Goal: Task Accomplishment & Management: Complete application form

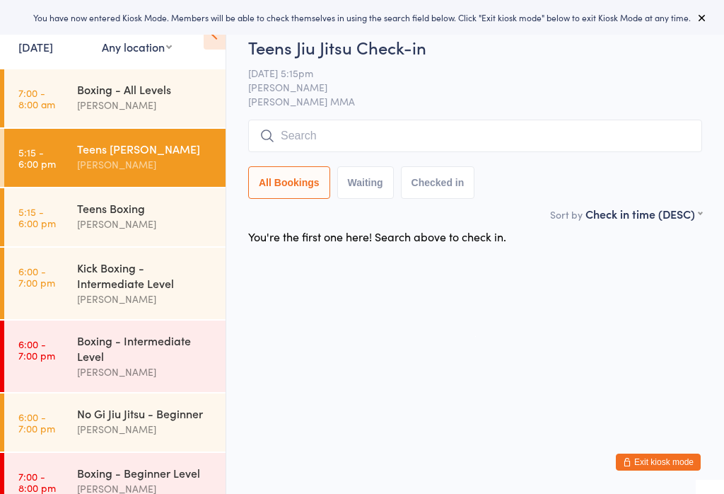
click at [355, 129] on input "search" at bounding box center [475, 136] width 454 height 33
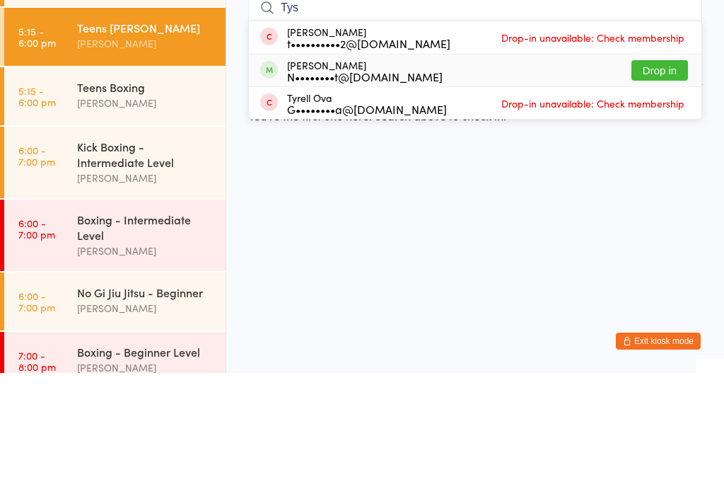
type input "Tys"
click at [673, 181] on button "Drop in" at bounding box center [660, 191] width 57 height 21
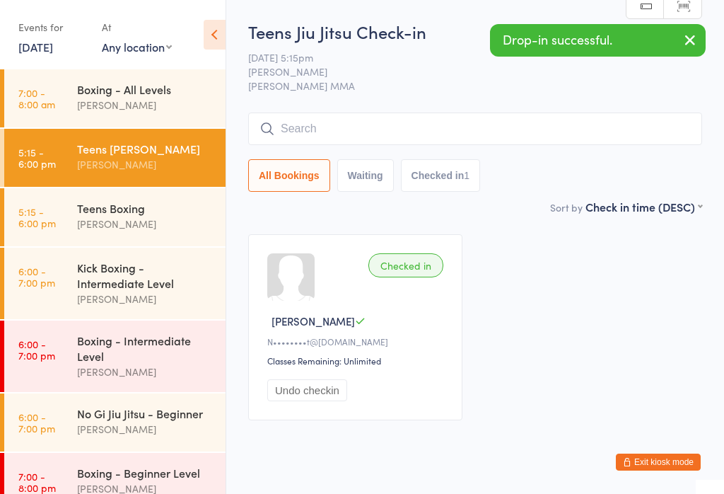
click at [174, 432] on div "[PERSON_NAME]" at bounding box center [145, 429] width 137 height 16
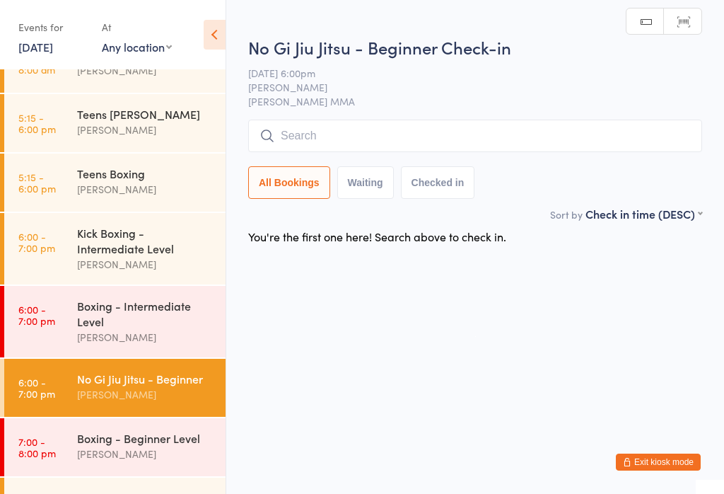
scroll to position [29, 0]
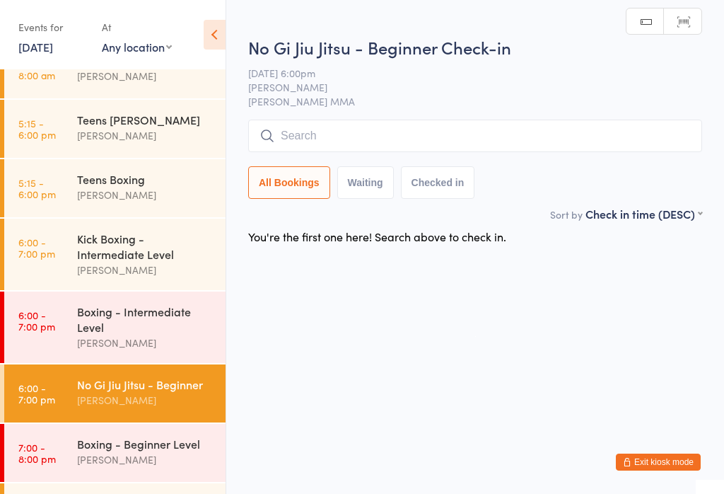
click at [432, 126] on input "search" at bounding box center [475, 136] width 454 height 33
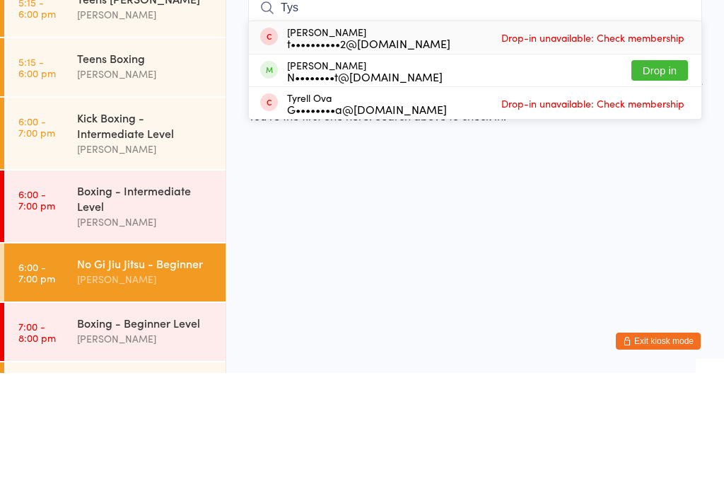
type input "Tys"
click at [675, 181] on button "Drop in" at bounding box center [660, 191] width 57 height 21
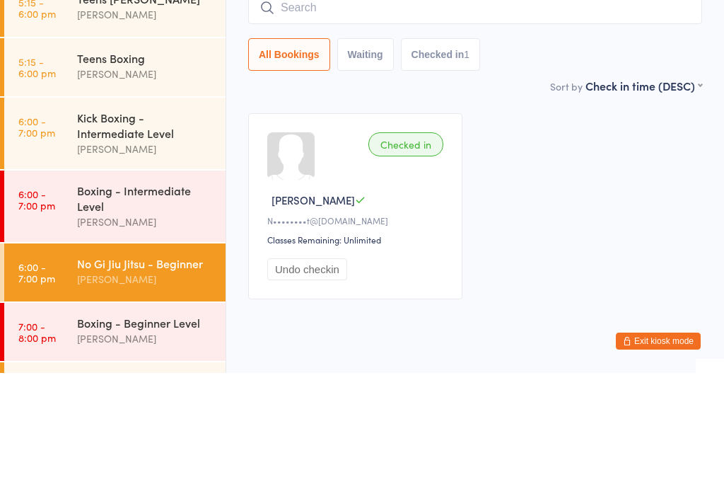
click at [610, 221] on div "Checked in [PERSON_NAME] M N••••••••t@[DOMAIN_NAME] Classes Remaining: Unlimite…" at bounding box center [476, 326] width 480 height 211
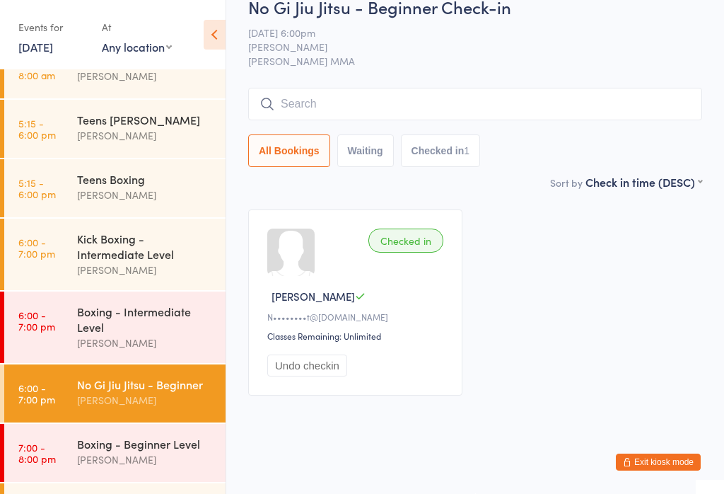
click at [80, 265] on div "[PERSON_NAME]" at bounding box center [145, 270] width 137 height 16
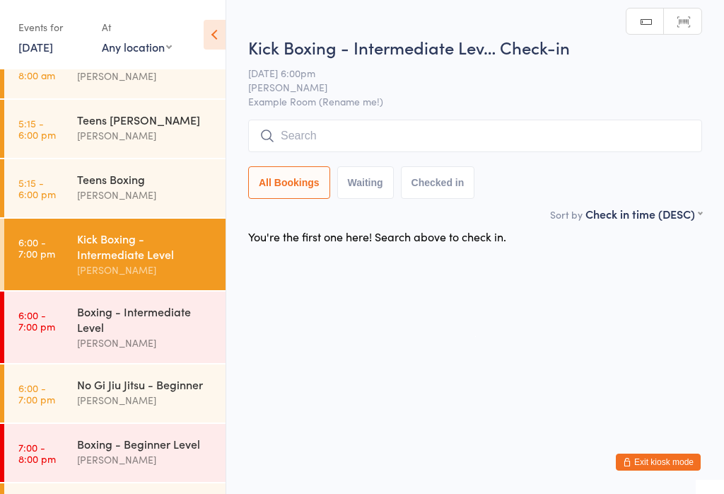
click at [460, 127] on input "search" at bounding box center [475, 136] width 454 height 33
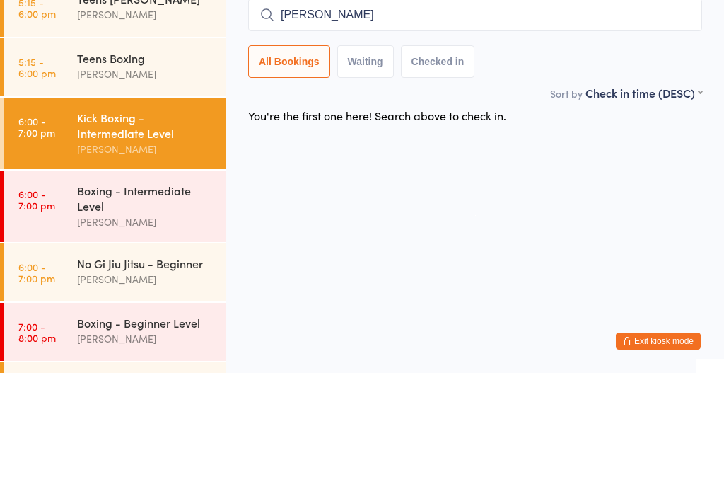
type input "[PERSON_NAME]"
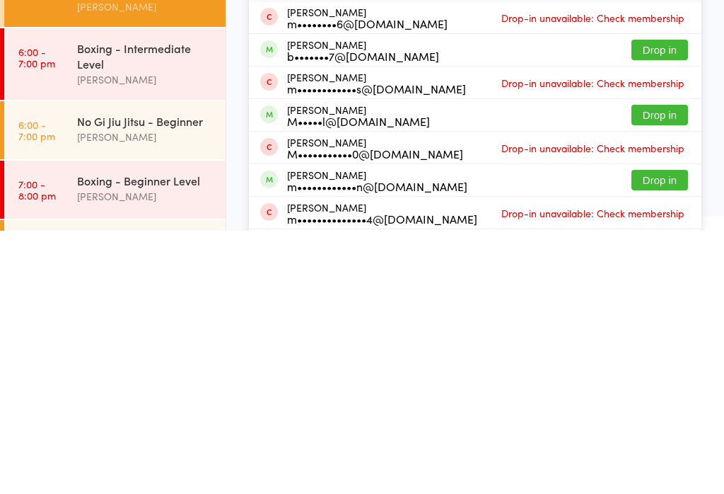
scroll to position [9, 0]
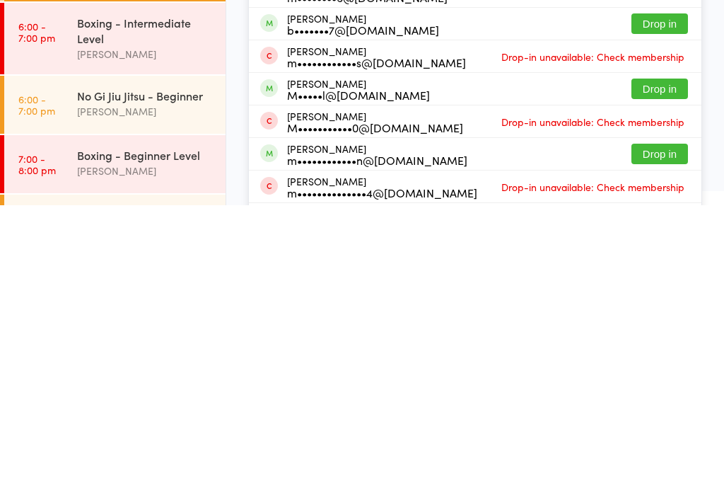
click at [671, 432] on button "Drop in" at bounding box center [660, 442] width 57 height 21
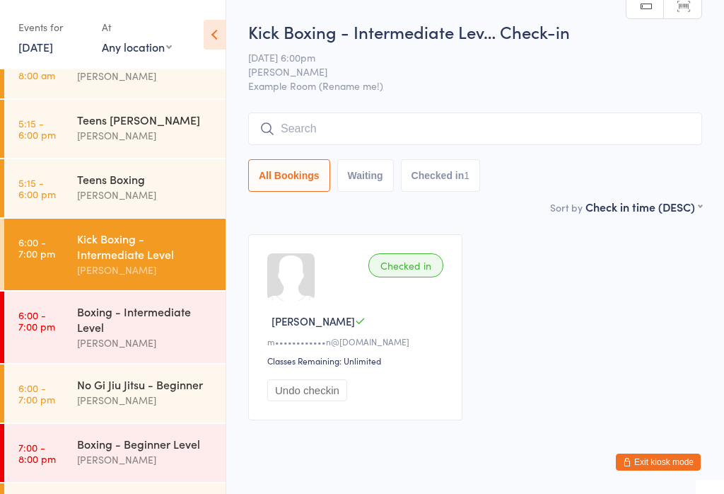
click at [192, 127] on div "Teens [PERSON_NAME]" at bounding box center [145, 120] width 137 height 16
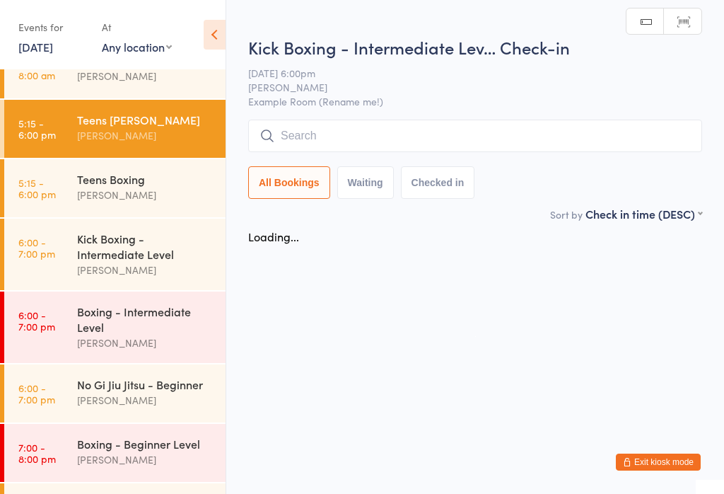
click at [409, 134] on input "search" at bounding box center [475, 136] width 454 height 33
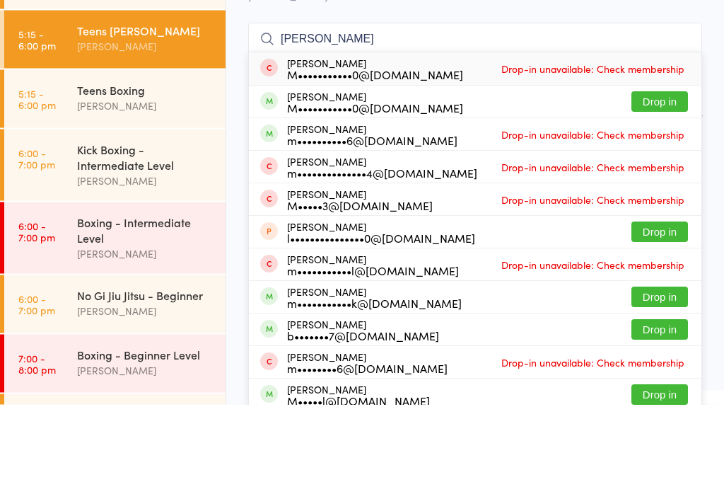
type input "[PERSON_NAME]"
click at [658, 181] on button "Drop in" at bounding box center [660, 191] width 57 height 21
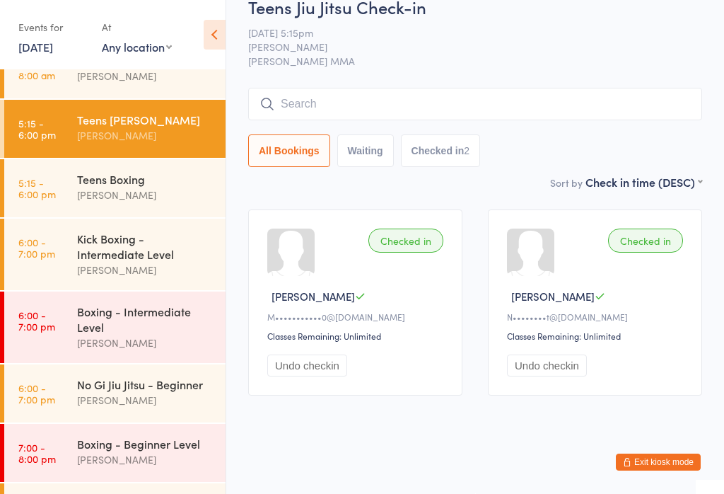
click at [587, 95] on input "search" at bounding box center [475, 104] width 454 height 33
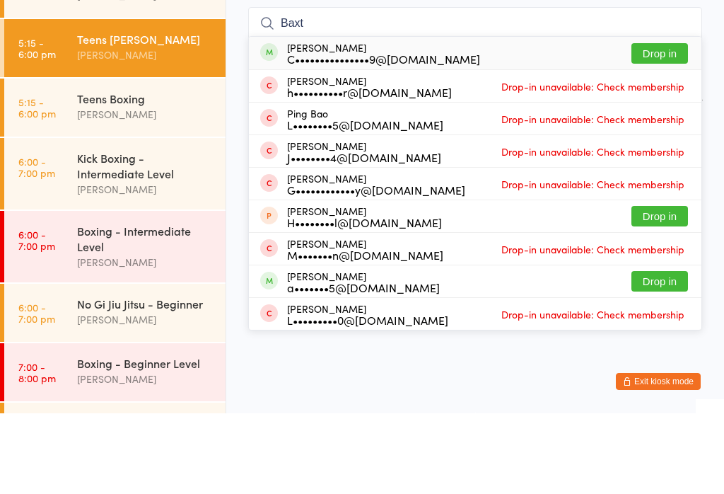
type input "Baxt"
click at [656, 124] on button "Drop in" at bounding box center [660, 134] width 57 height 21
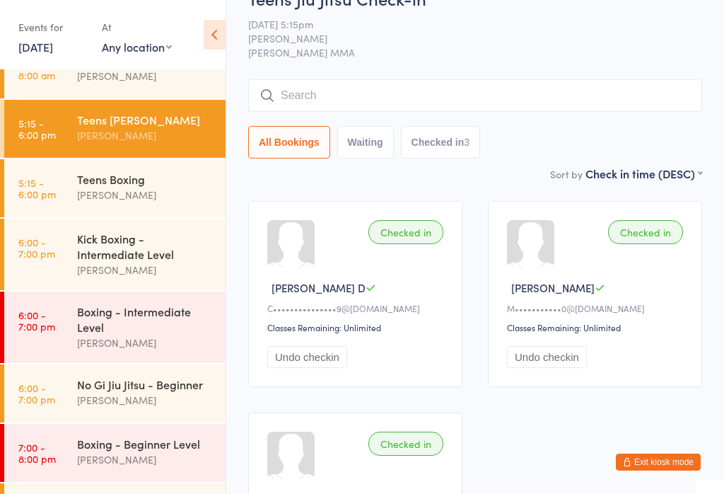
click at [663, 461] on button "Exit kiosk mode" at bounding box center [658, 461] width 85 height 17
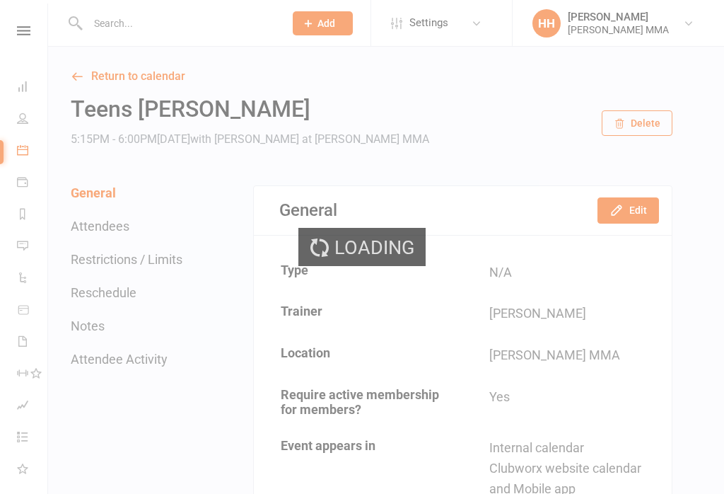
click at [336, 25] on button "Add" at bounding box center [323, 23] width 60 height 24
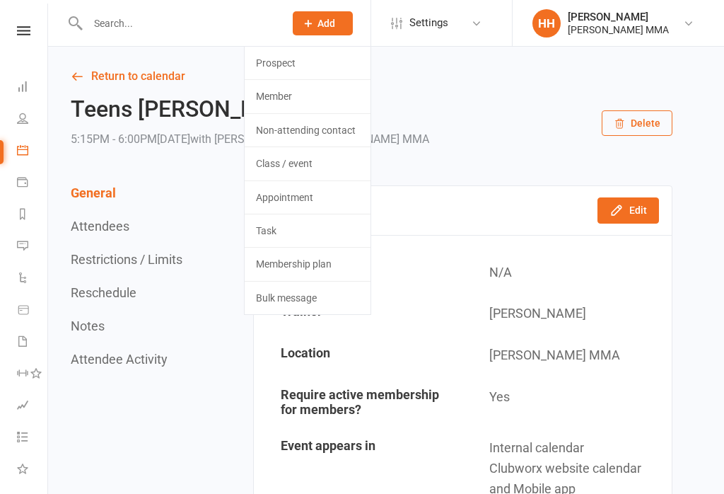
click at [334, 30] on button "Add" at bounding box center [323, 23] width 60 height 24
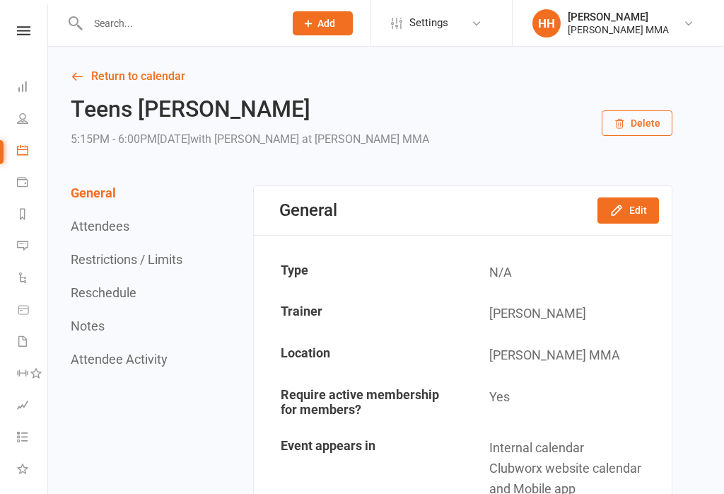
click at [332, 33] on button "Add" at bounding box center [323, 23] width 60 height 24
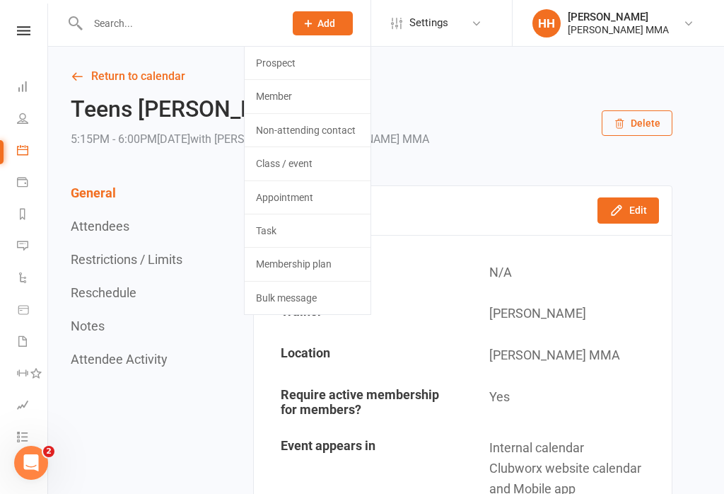
click at [326, 63] on link "Prospect" at bounding box center [308, 63] width 126 height 33
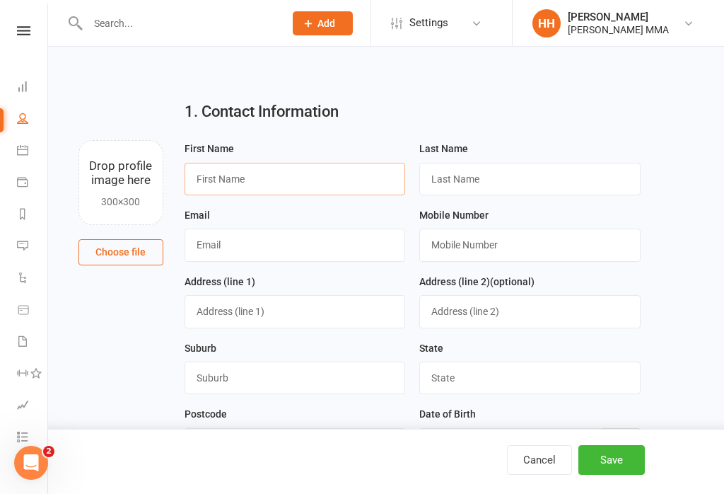
click at [335, 182] on input "text" at bounding box center [295, 179] width 221 height 33
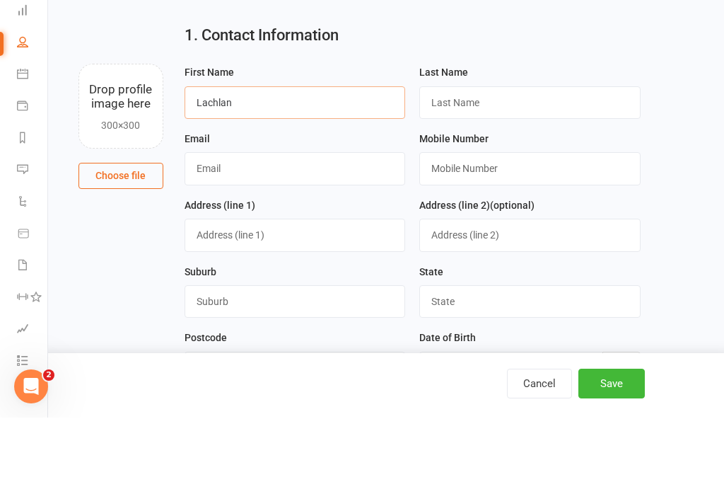
type input "Lachlan"
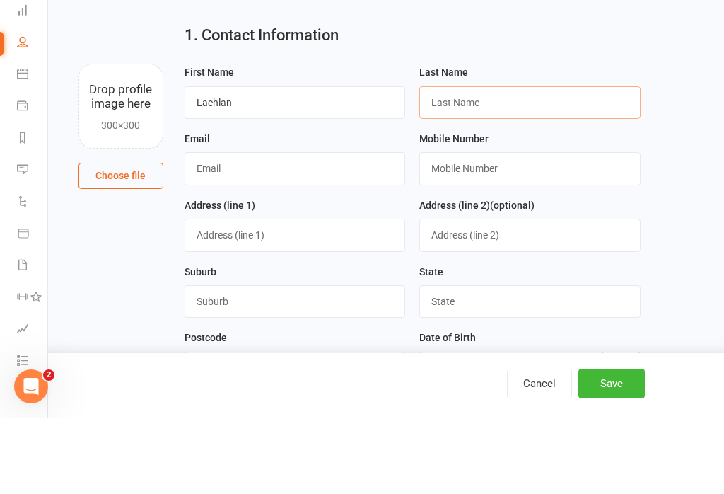
click at [499, 163] on input "text" at bounding box center [529, 179] width 221 height 33
type input "Newman"
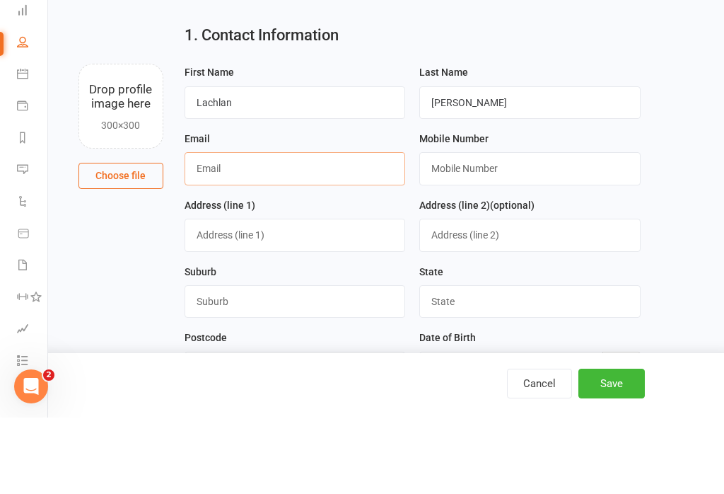
click at [340, 228] on input "text" at bounding box center [295, 244] width 221 height 33
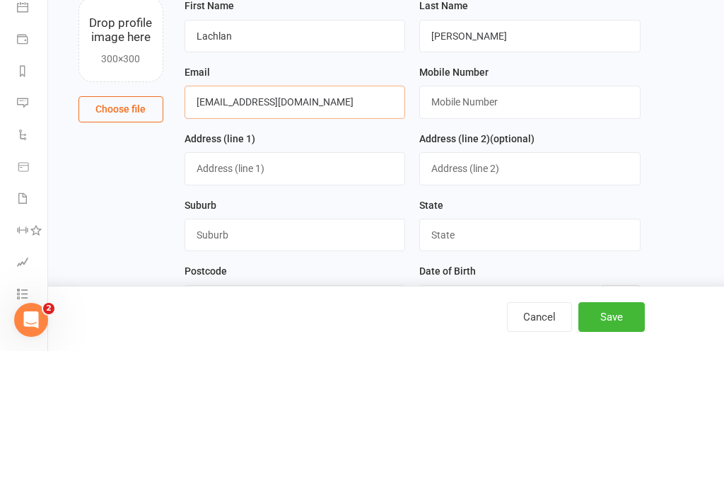
type input "Lachlannewman8@gmail.com"
click at [510, 228] on input "text" at bounding box center [529, 244] width 221 height 33
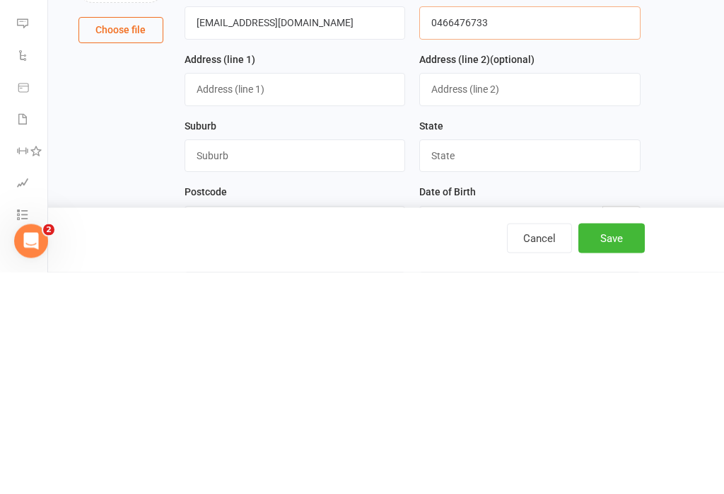
type input "0466476733"
click at [362, 295] on input "text" at bounding box center [295, 311] width 221 height 33
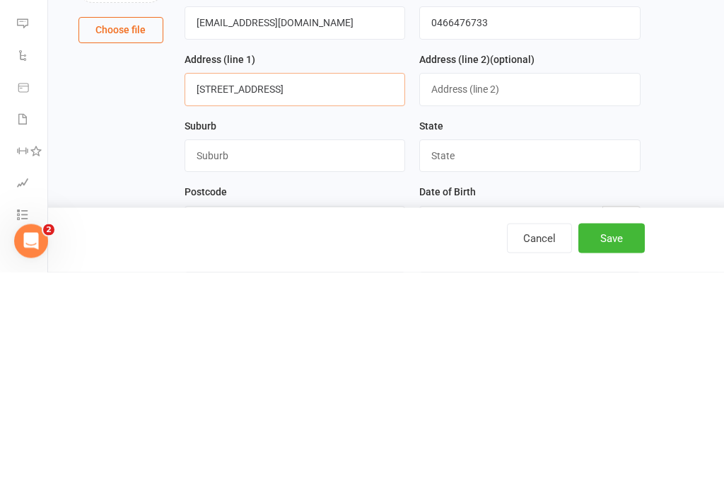
type input "10 Doncaster Avenue"
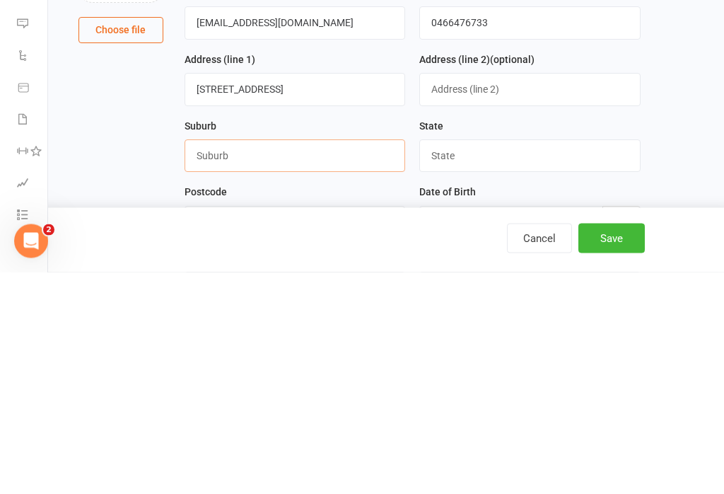
click at [328, 361] on input "text" at bounding box center [295, 377] width 221 height 33
type input "West pymble"
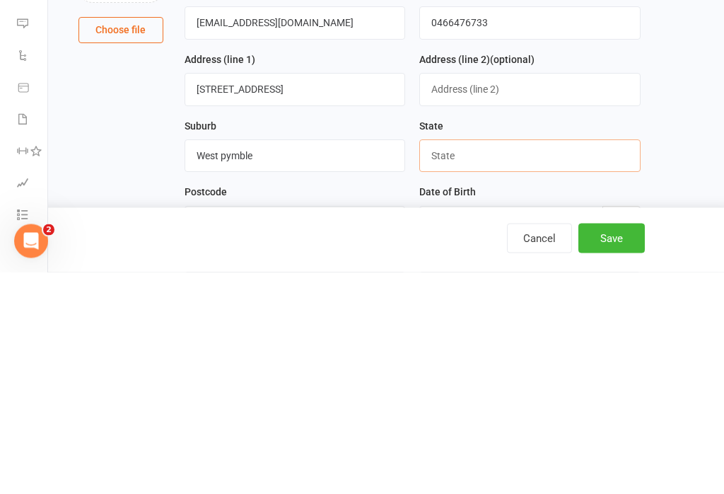
click at [528, 361] on input "text" at bounding box center [529, 377] width 221 height 33
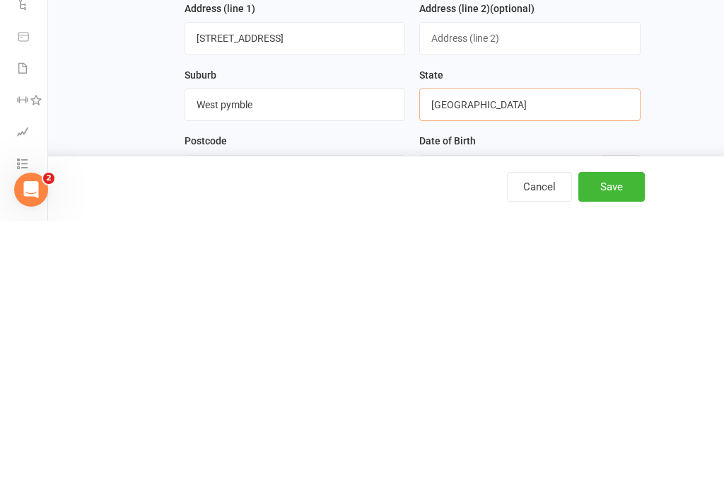
type input "NSW"
click at [313, 428] on input "text" at bounding box center [295, 444] width 221 height 33
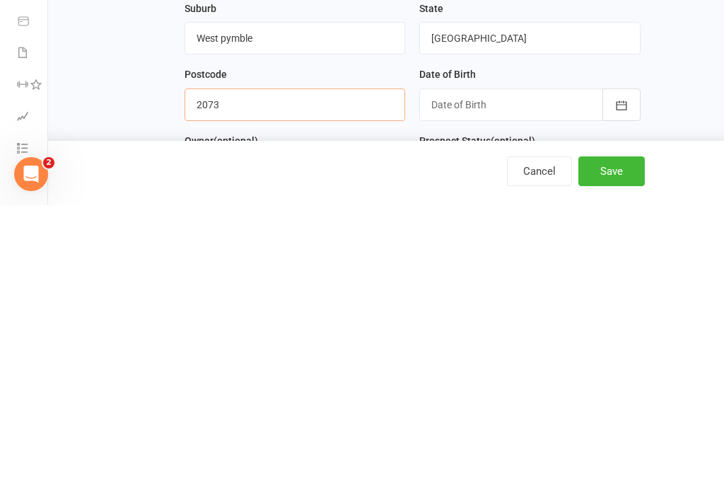
type input "2073"
click at [489, 377] on div at bounding box center [529, 393] width 221 height 33
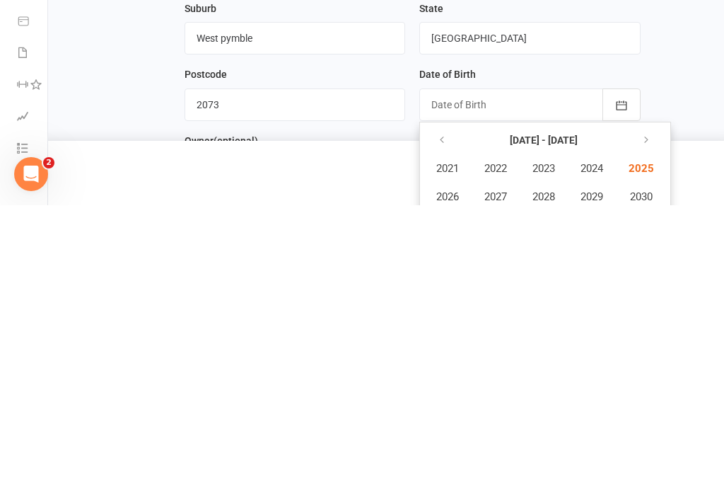
scroll to position [381, 0]
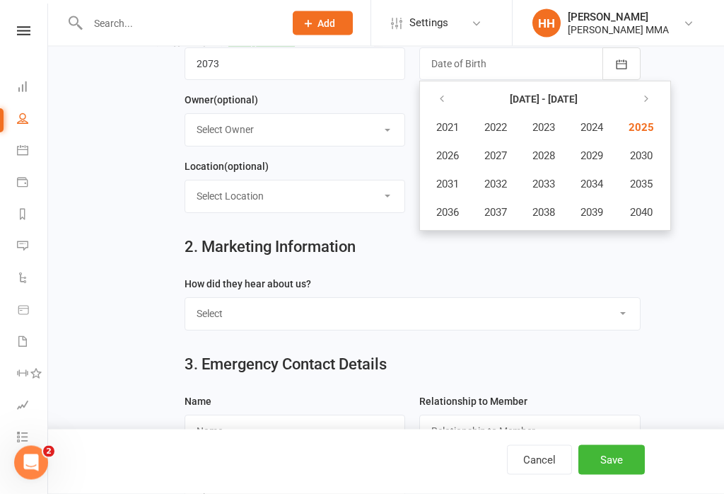
click at [644, 105] on button "button" at bounding box center [647, 99] width 30 height 25
click at [448, 93] on button "button" at bounding box center [443, 98] width 30 height 25
click at [448, 96] on button "button" at bounding box center [443, 98] width 30 height 25
click at [507, 155] on span "2007" at bounding box center [496, 155] width 23 height 13
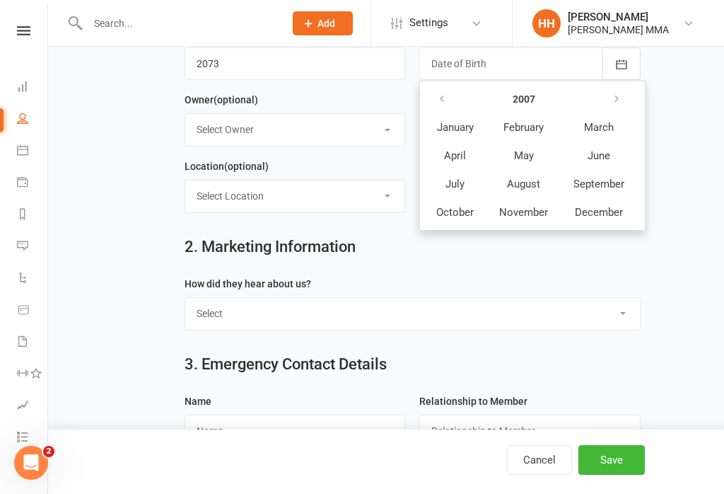
click at [460, 208] on span "October" at bounding box center [454, 212] width 37 height 13
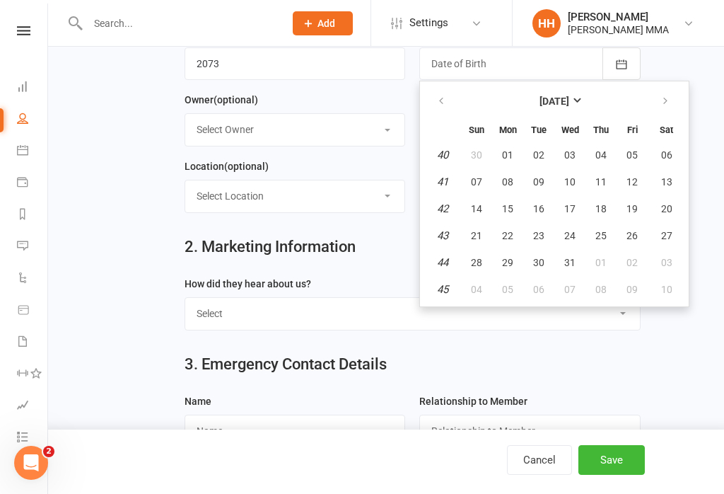
click at [576, 233] on button "24" at bounding box center [570, 235] width 30 height 25
type input "24 Oct 2007"
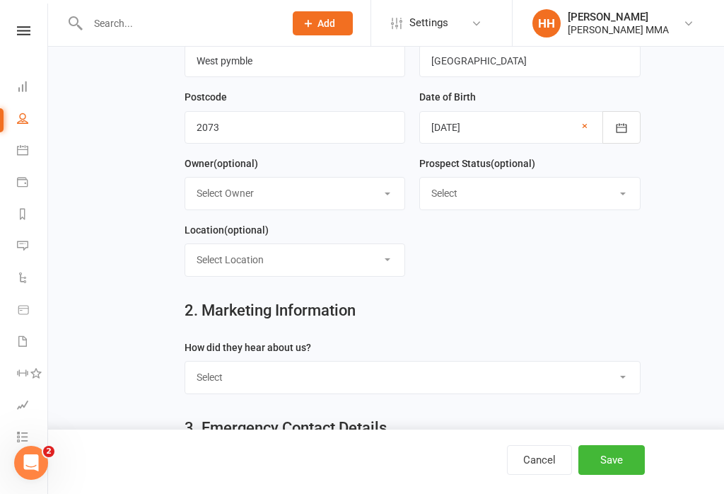
scroll to position [315, 0]
click at [347, 189] on select "Select Owner Kim Carioti Alex Carioti Holly Harpur" at bounding box center [295, 194] width 220 height 31
select select "1"
click at [523, 192] on select "Select" at bounding box center [530, 193] width 220 height 31
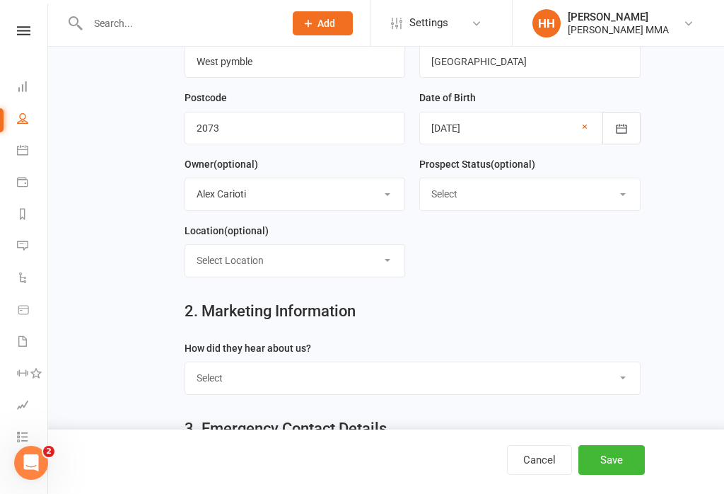
click at [354, 264] on select "Select Location Carioti MMA" at bounding box center [295, 260] width 220 height 31
select select "0"
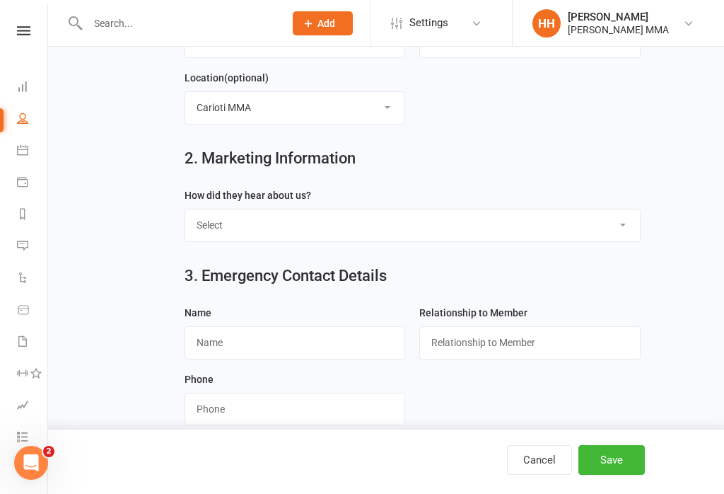
scroll to position [470, 0]
click at [520, 232] on select "Select Through A Friend Social Media Google Walk by" at bounding box center [412, 224] width 455 height 31
select select "Through A Friend"
click at [334, 341] on input "text" at bounding box center [295, 341] width 221 height 33
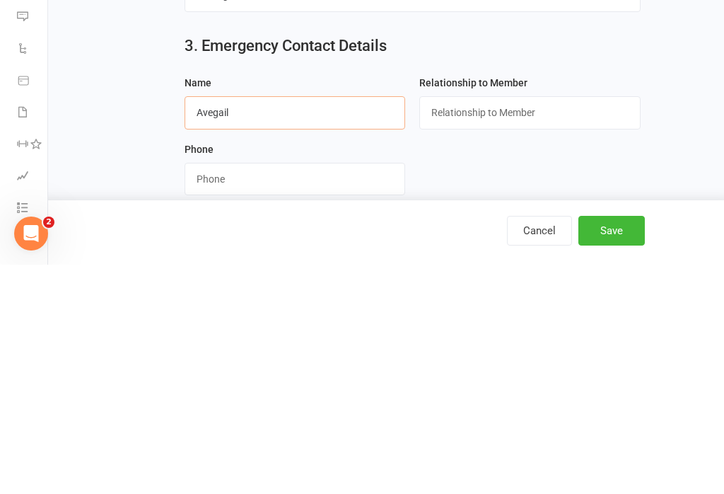
type input "Avegail"
click at [341, 392] on input "string" at bounding box center [295, 408] width 221 height 33
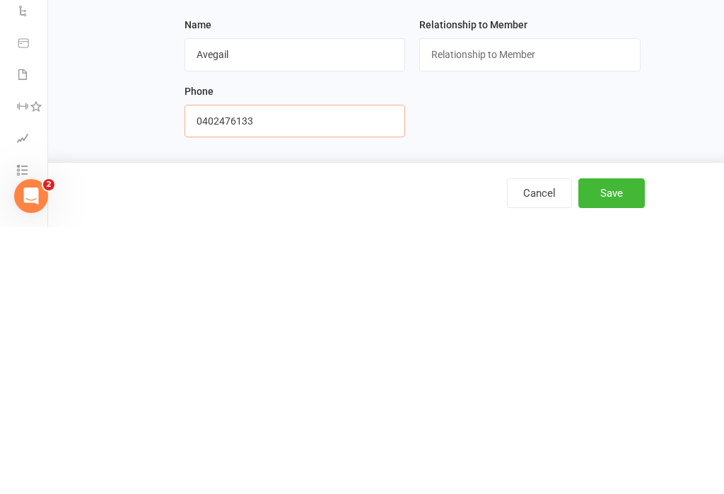
type input "0402476133"
click at [550, 305] on input "text" at bounding box center [529, 321] width 221 height 33
type input "Mother"
click at [637, 445] on button "Save" at bounding box center [612, 460] width 66 height 30
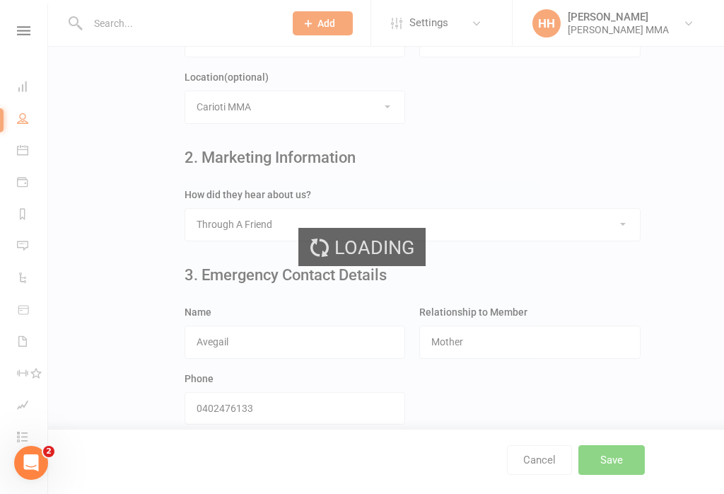
scroll to position [0, 0]
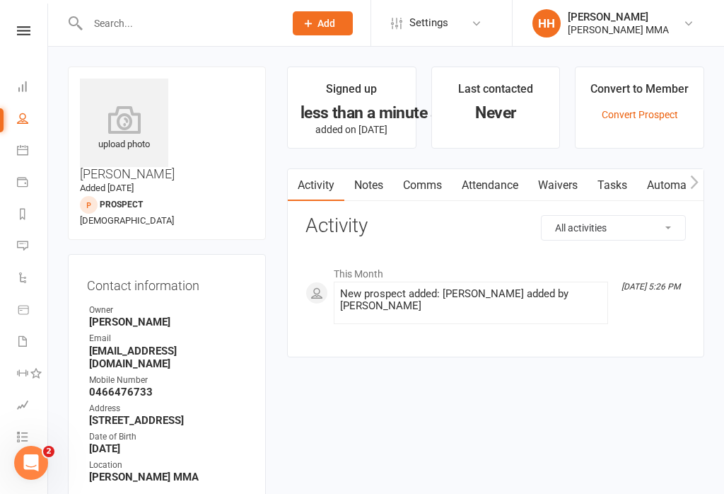
click at [563, 181] on link "Waivers" at bounding box center [557, 185] width 59 height 33
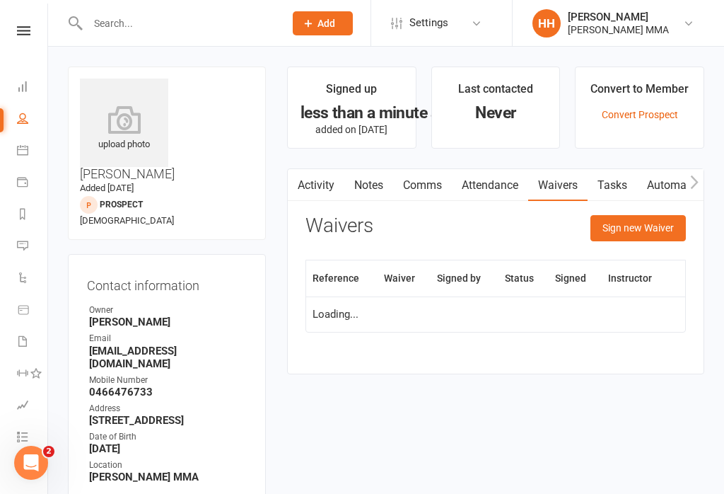
scroll to position [22, 0]
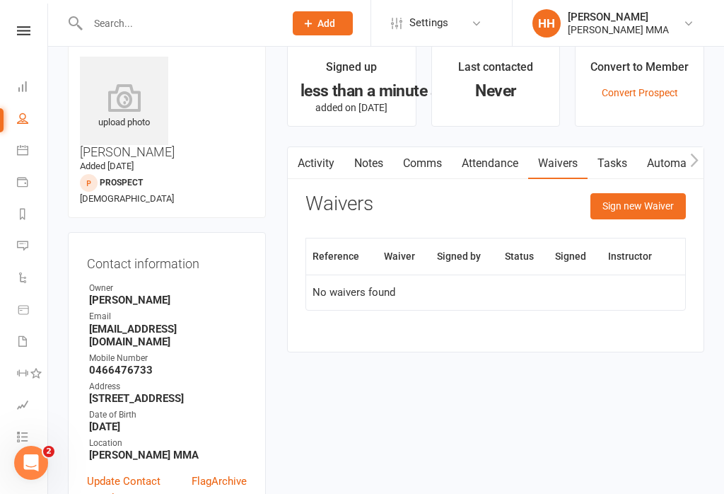
click at [617, 211] on button "Sign new Waiver" at bounding box center [638, 205] width 95 height 25
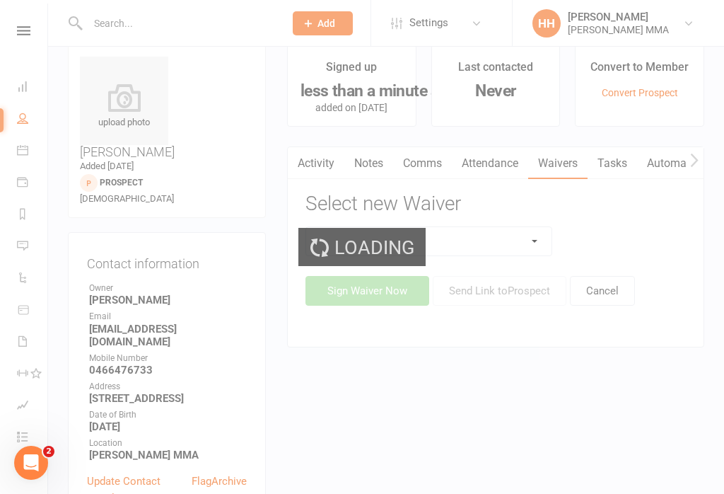
click at [453, 244] on select at bounding box center [428, 241] width 245 height 28
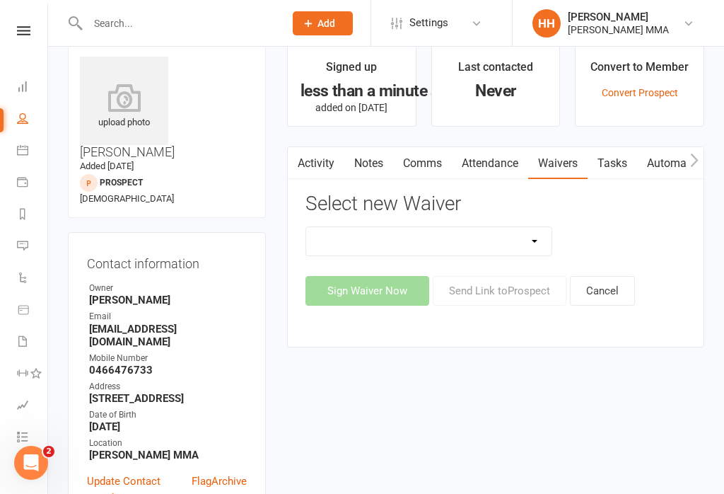
click at [502, 240] on select "Do not use - MEMBER GENERAL WAIVER Do not use - MEMBERSHIP SIGN UP Do not use -…" at bounding box center [428, 241] width 245 height 28
select select "10455"
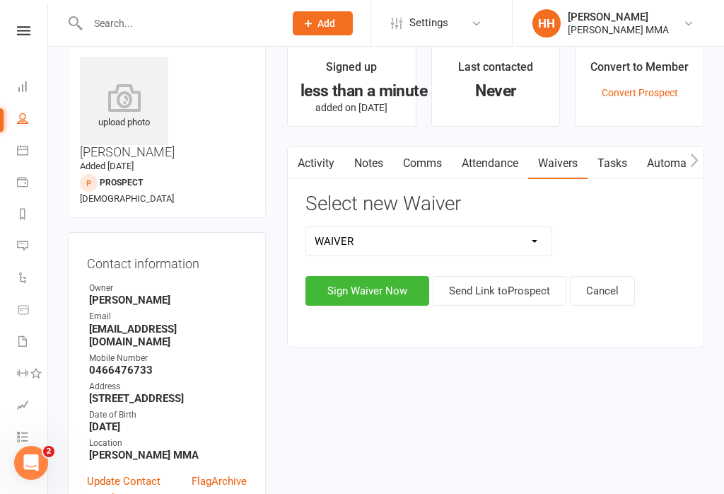
click at [389, 298] on button "Sign Waiver Now" at bounding box center [368, 291] width 124 height 30
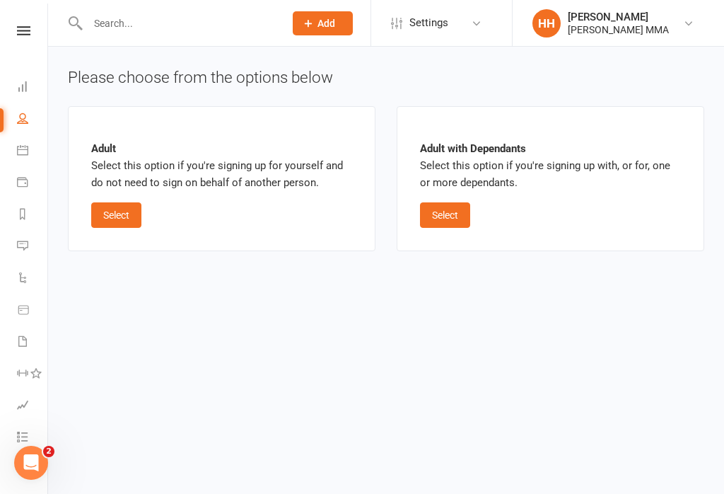
click at [122, 222] on button "Select" at bounding box center [116, 214] width 50 height 25
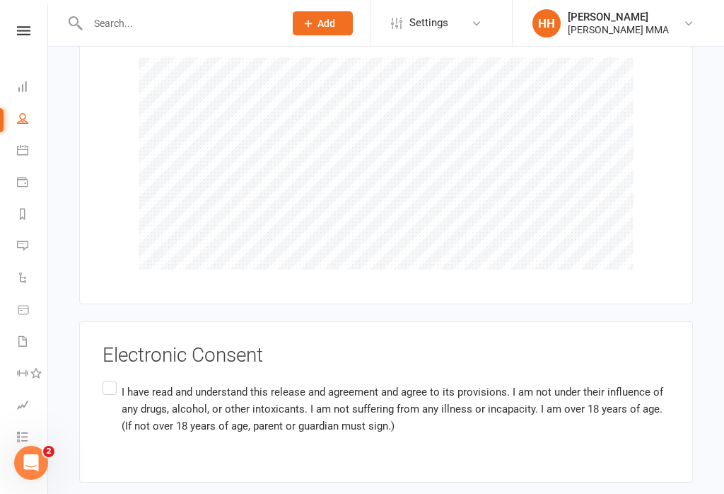
scroll to position [1367, 0]
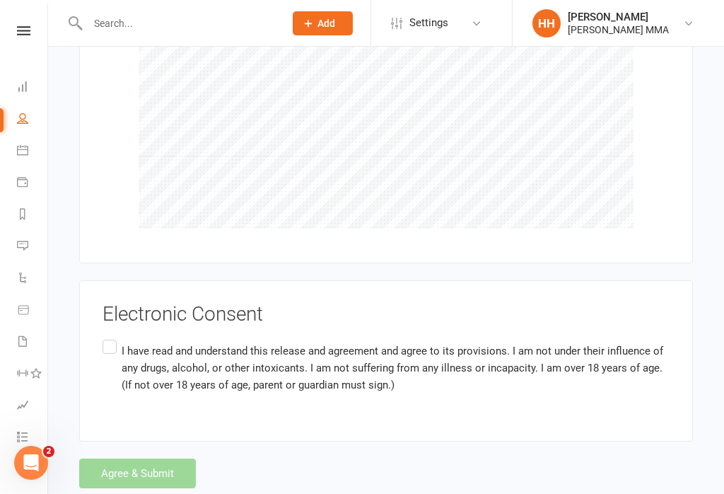
click at [105, 337] on label "I have read and understand this release and agreement and agree to its provisio…" at bounding box center [386, 368] width 567 height 62
click at [105, 337] on input "I have read and understand this release and agreement and agree to its provisio…" at bounding box center [107, 337] width 9 height 0
click at [124, 463] on button "Agree & Submit" at bounding box center [137, 473] width 117 height 30
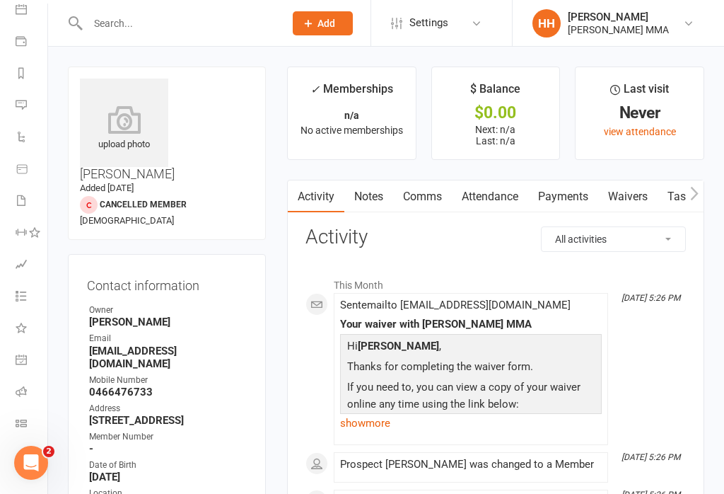
scroll to position [141, 1]
click at [11, 425] on li "Class check-in" at bounding box center [22, 425] width 47 height 32
click at [23, 424] on icon at bounding box center [21, 422] width 11 height 11
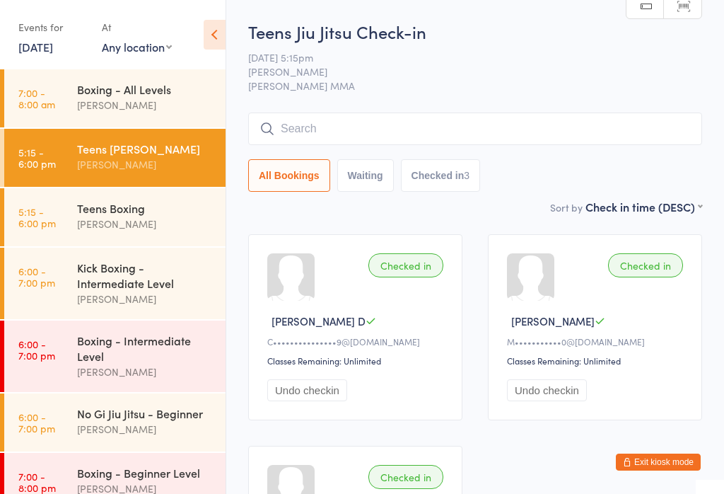
click at [294, 158] on div "All Bookings Waiting Checked in 3" at bounding box center [475, 151] width 454 height 79
click at [300, 123] on input "search" at bounding box center [475, 128] width 454 height 33
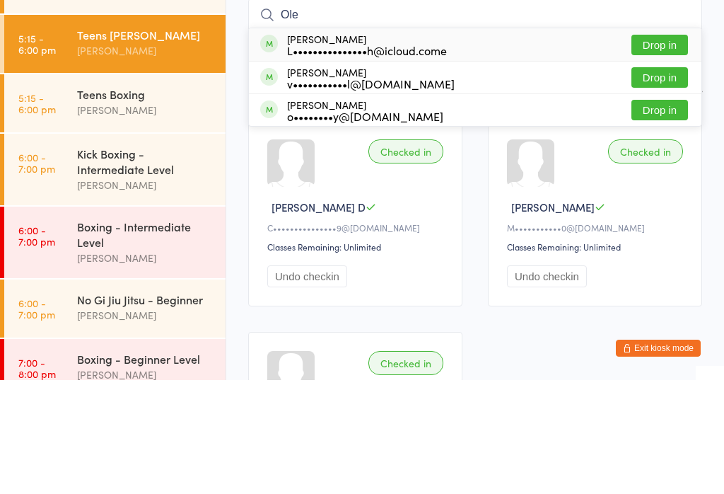
type input "Ole"
click at [670, 149] on button "Drop in" at bounding box center [660, 159] width 57 height 21
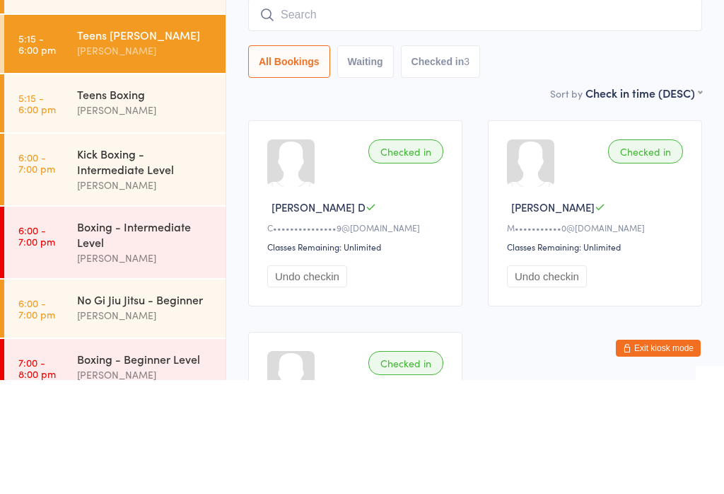
scroll to position [114, 0]
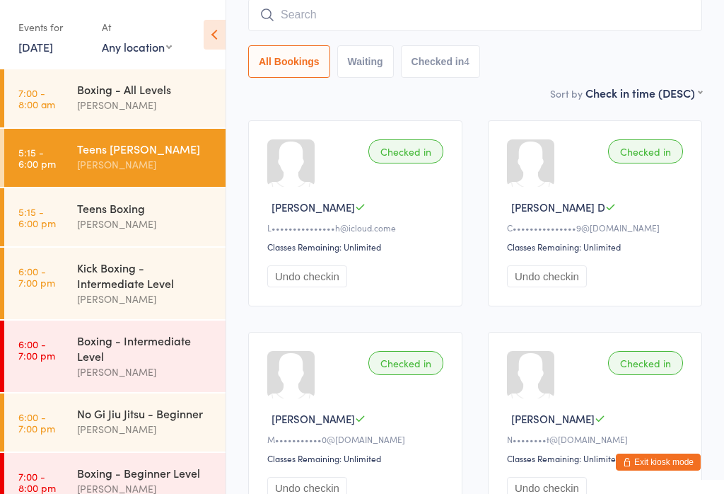
click at [359, 24] on input "search" at bounding box center [475, 15] width 454 height 33
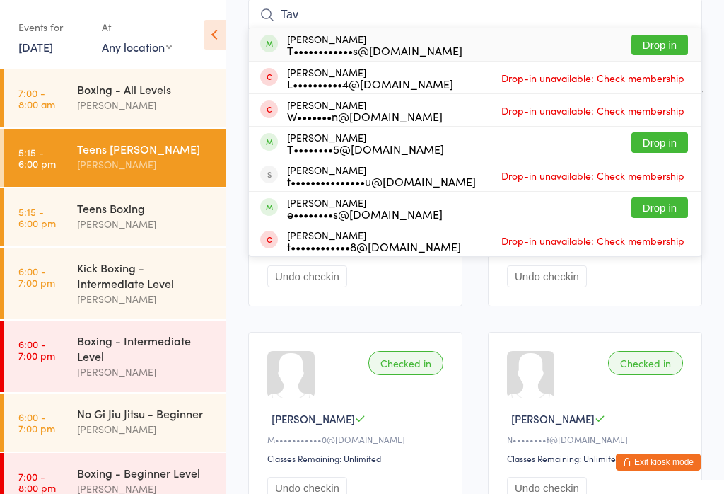
type input "Tav"
click at [351, 42] on div "Tav Hughes T••••••••••••s@gmail.com" at bounding box center [374, 44] width 175 height 23
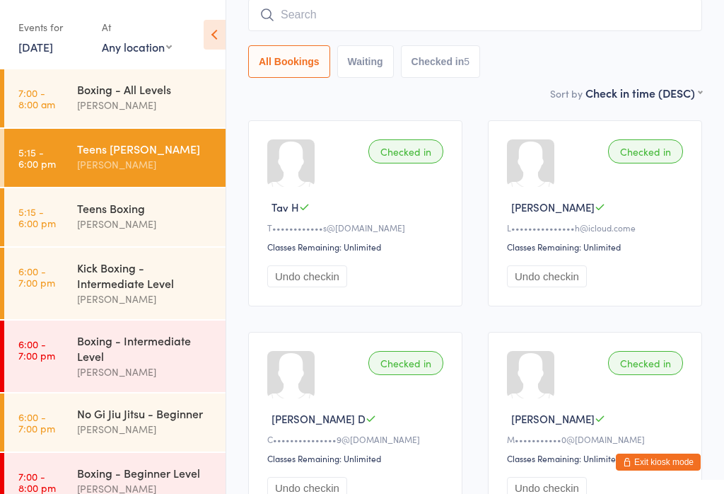
click at [93, 360] on div "Boxing - Intermediate Level" at bounding box center [145, 347] width 137 height 31
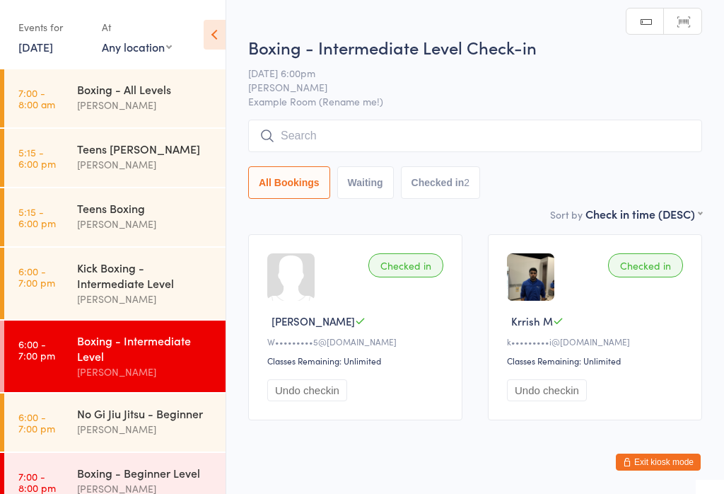
click at [327, 141] on input "search" at bounding box center [475, 136] width 454 height 33
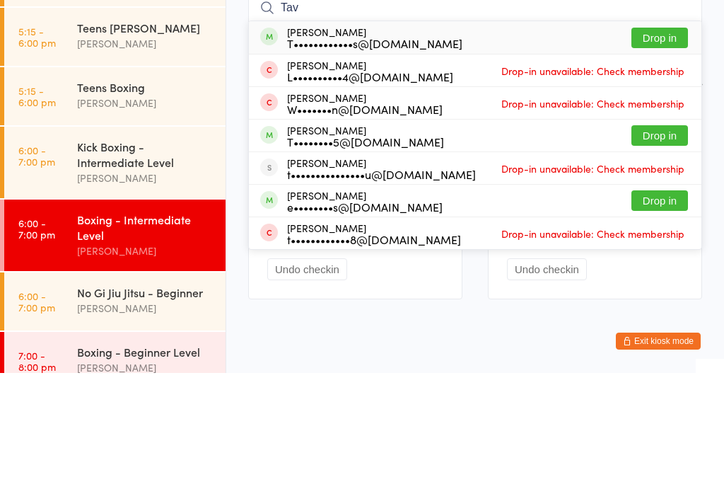
type input "Tav"
click at [320, 158] on div "T••••••••••••s@gmail.com" at bounding box center [374, 163] width 175 height 11
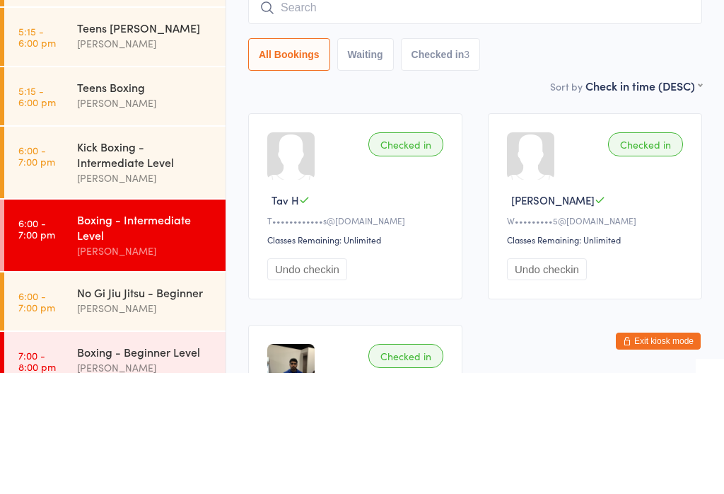
scroll to position [121, 0]
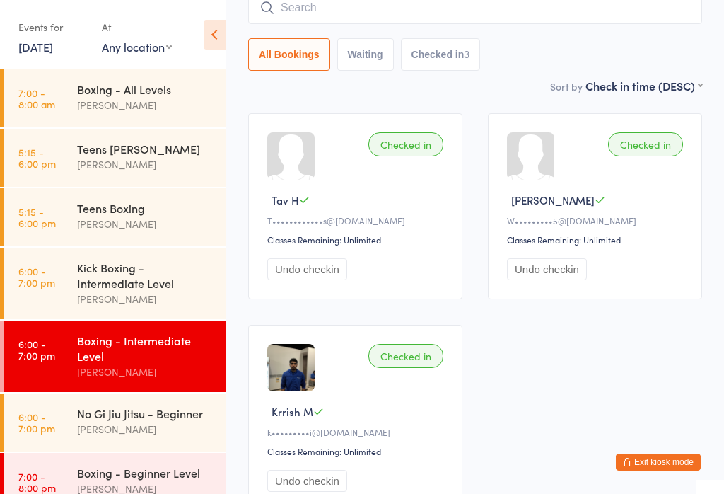
click at [117, 285] on div "Kick Boxing - Intermediate Level" at bounding box center [145, 275] width 137 height 31
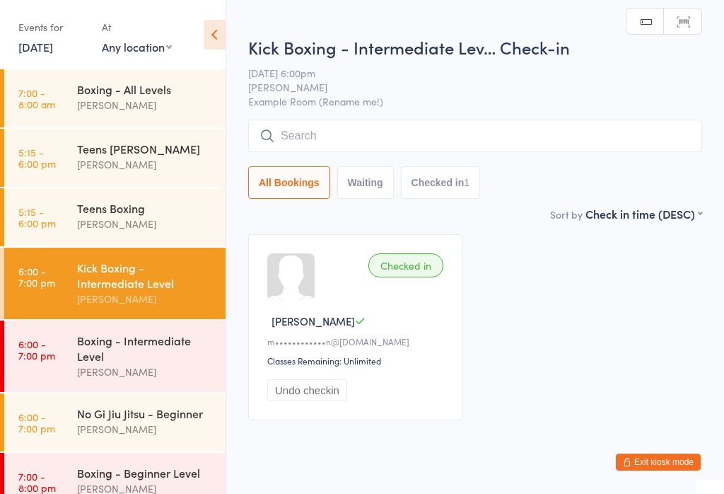
click at [312, 129] on input "search" at bounding box center [475, 136] width 454 height 33
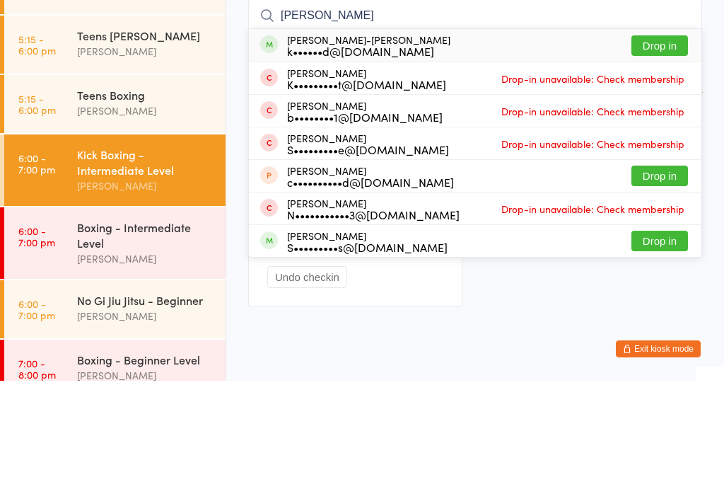
type input "Kiana bry"
click at [661, 149] on button "Drop in" at bounding box center [660, 159] width 57 height 21
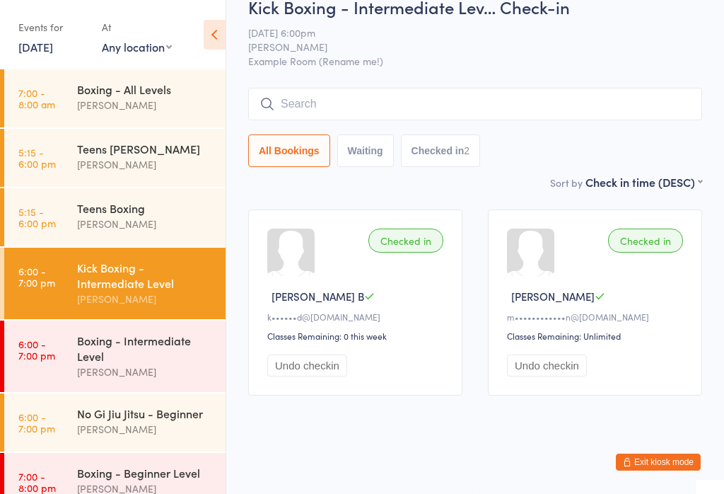
click at [419, 112] on input "search" at bounding box center [475, 104] width 454 height 33
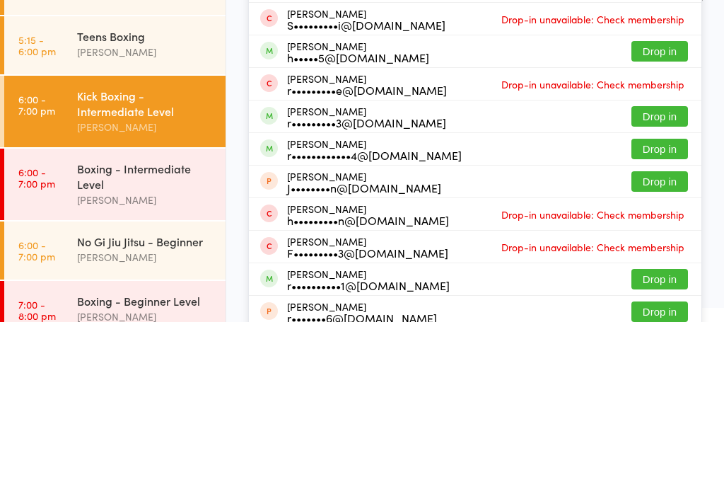
scroll to position [0, 0]
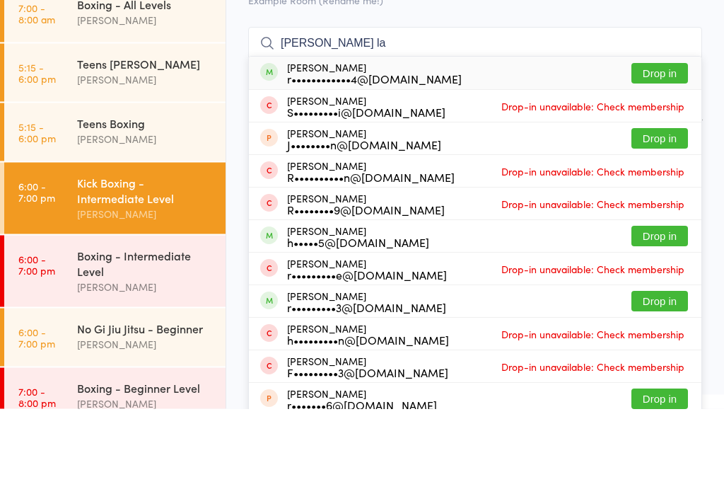
type input "Ryan la"
click at [645, 149] on button "Drop in" at bounding box center [660, 159] width 57 height 21
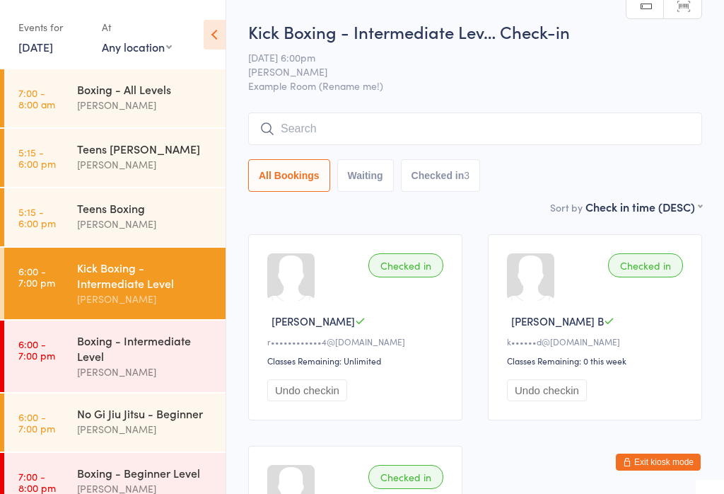
click at [398, 134] on input "search" at bounding box center [475, 128] width 454 height 33
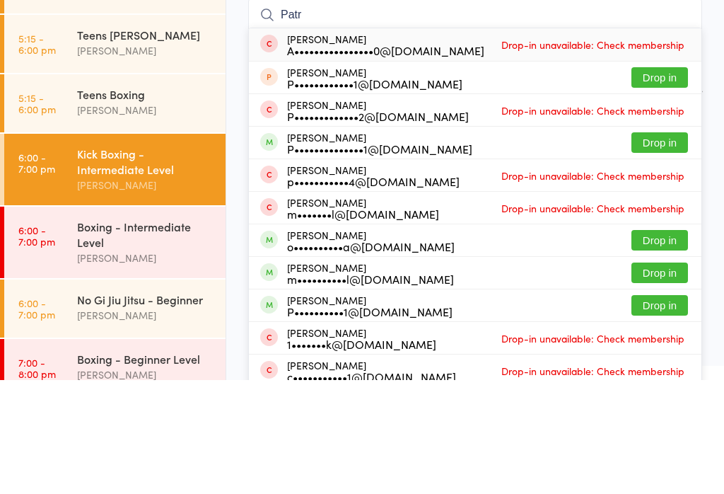
type input "Patr"
click at [653, 246] on button "Drop in" at bounding box center [660, 256] width 57 height 21
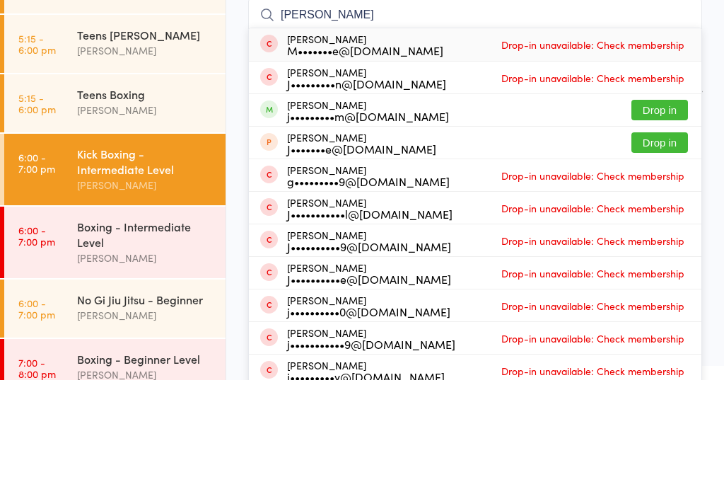
type input "jose"
click at [668, 214] on button "Drop in" at bounding box center [660, 224] width 57 height 21
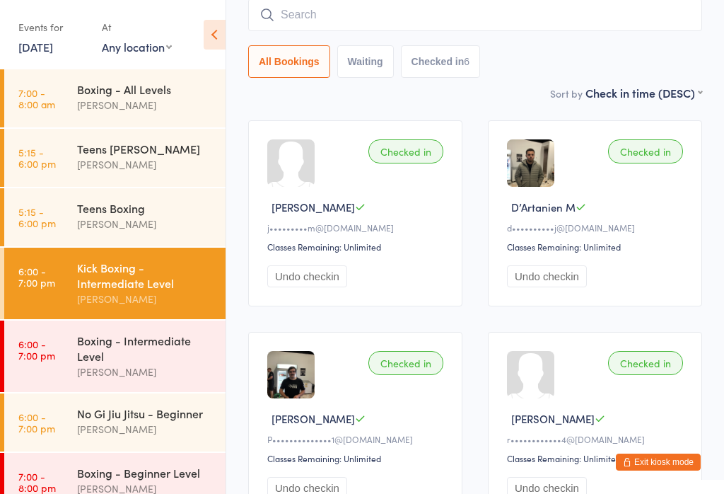
click at [151, 355] on div "Boxing - Intermediate Level" at bounding box center [145, 347] width 137 height 31
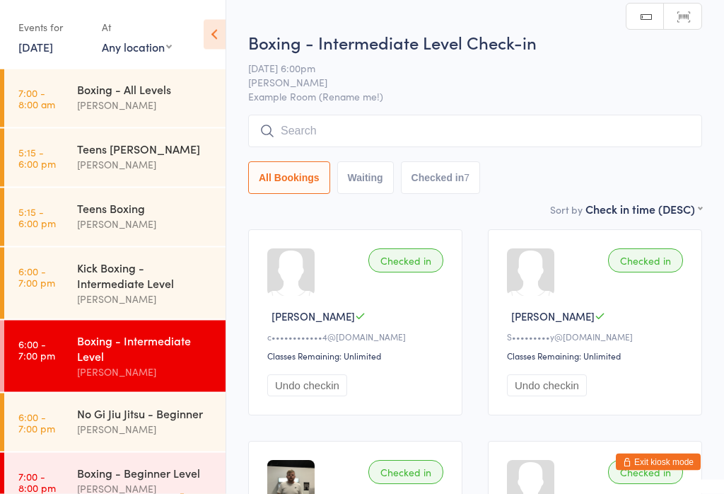
scroll to position [6, 0]
click at [419, 144] on input "search" at bounding box center [475, 130] width 454 height 33
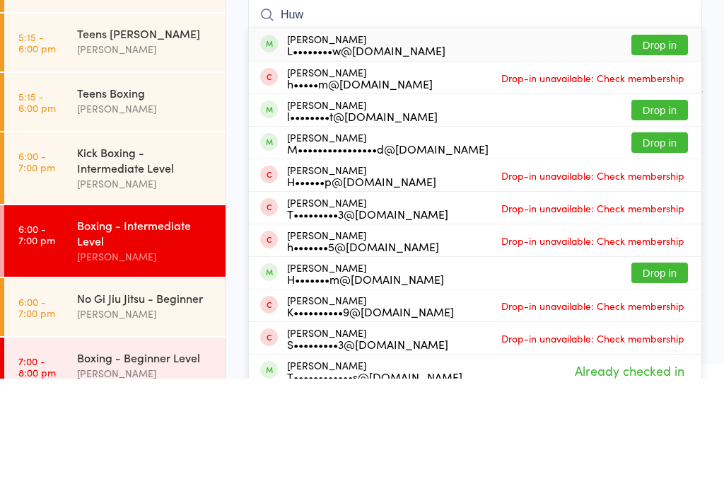
type input "Huw"
click at [668, 150] on button "Drop in" at bounding box center [660, 160] width 57 height 21
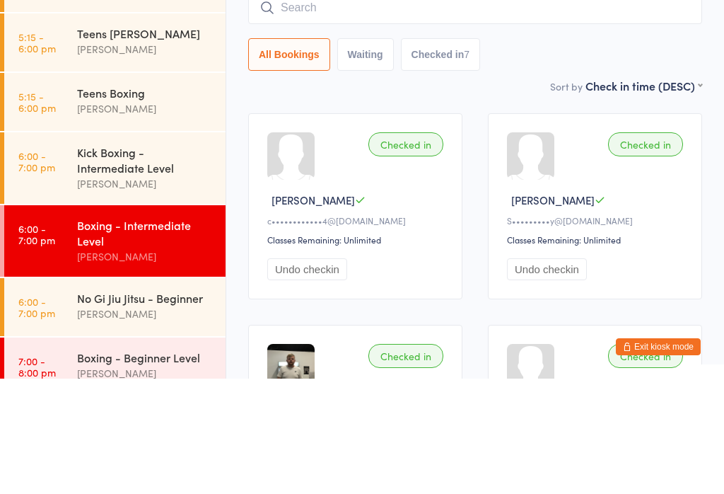
scroll to position [121, 0]
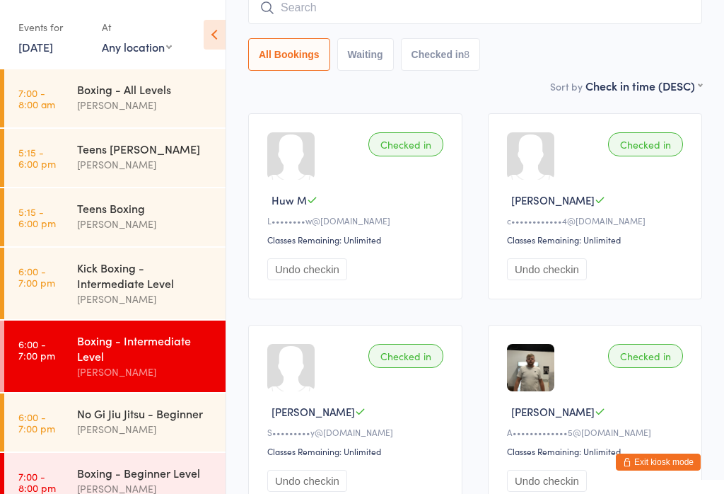
click at [59, 228] on link "5:15 - 6:00 pm Teens Boxing Alex Carioti" at bounding box center [114, 217] width 221 height 58
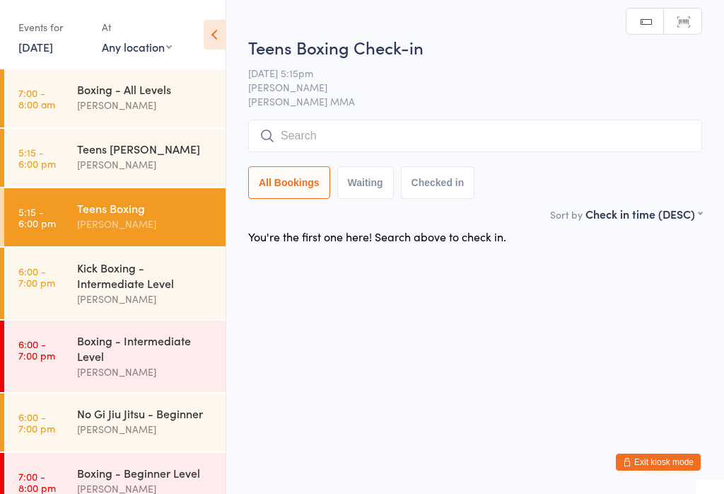
click at [634, 129] on input "search" at bounding box center [475, 136] width 454 height 33
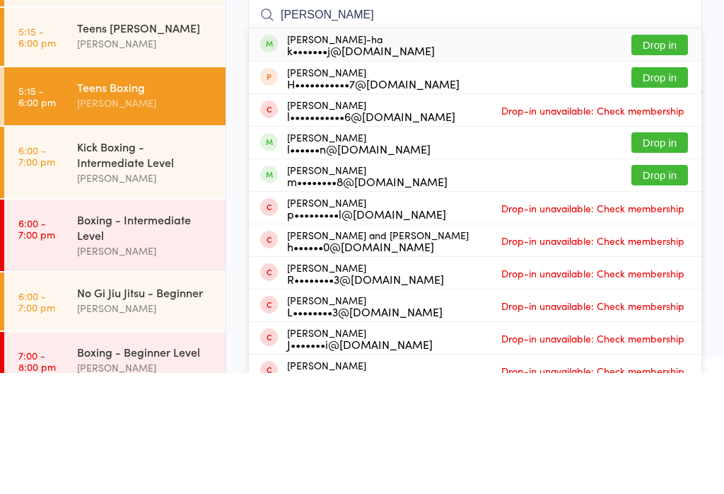
type input "Leon nisji"
click at [666, 156] on button "Drop in" at bounding box center [660, 166] width 57 height 21
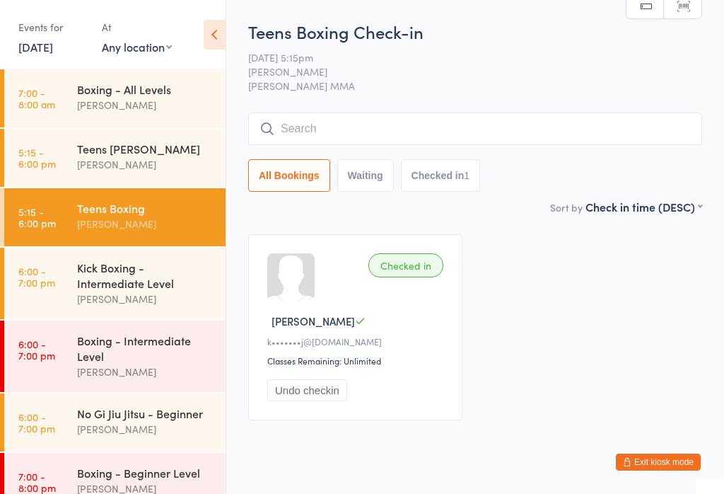
click at [76, 295] on link "6:00 - 7:00 pm Kick Boxing - Intermediate Level Alex Carioti" at bounding box center [114, 283] width 221 height 71
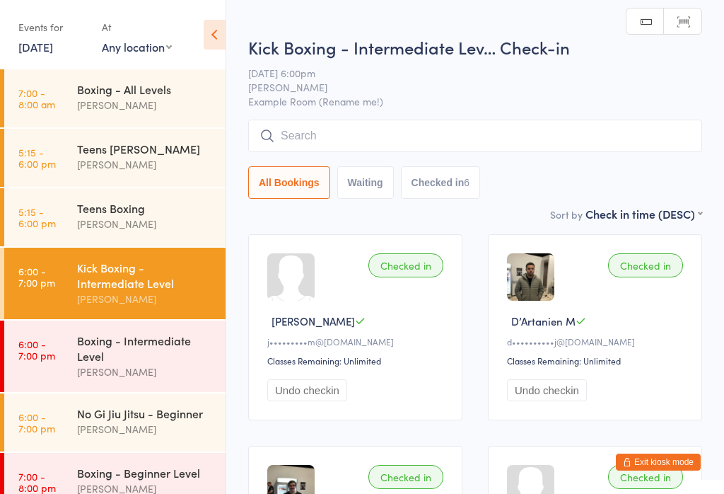
click at [292, 137] on input "search" at bounding box center [475, 136] width 454 height 33
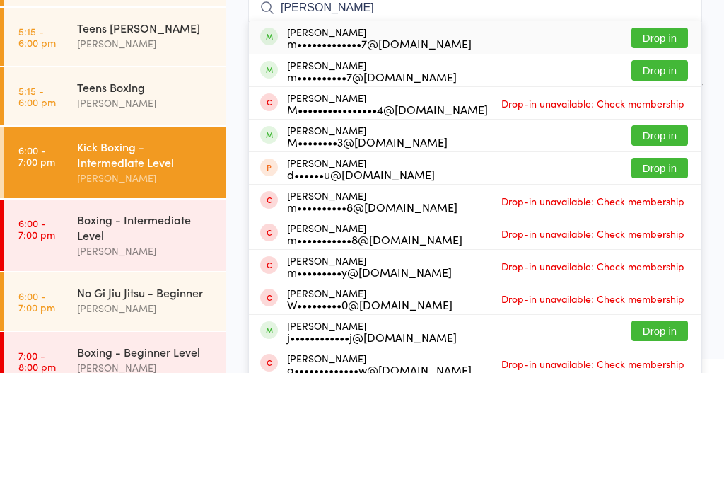
type input "Matthew bell"
click at [298, 158] on div "m•••••••••••••7@gmail.com" at bounding box center [379, 163] width 185 height 11
